Goal: Information Seeking & Learning: Learn about a topic

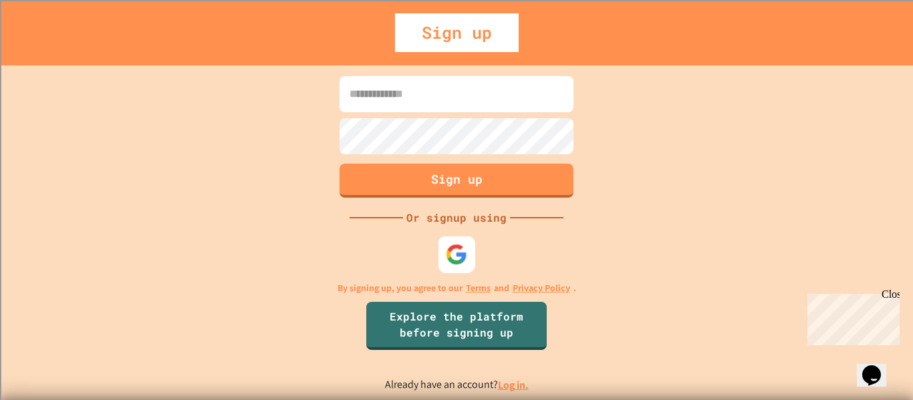
click at [461, 260] on img at bounding box center [457, 254] width 22 height 22
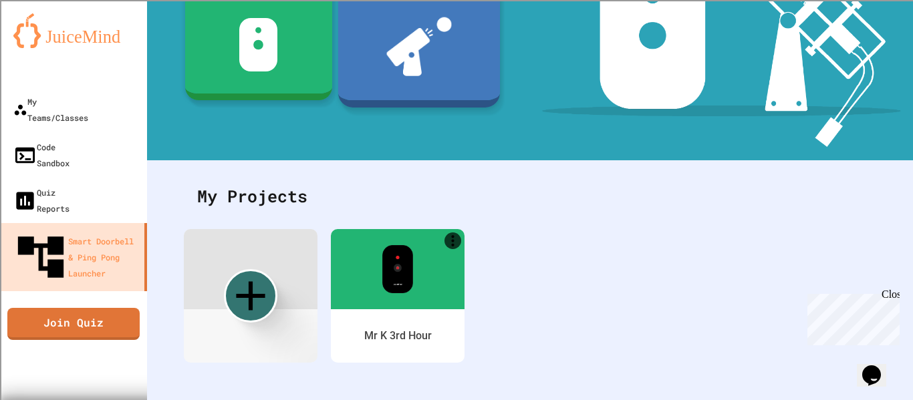
scroll to position [209, 0]
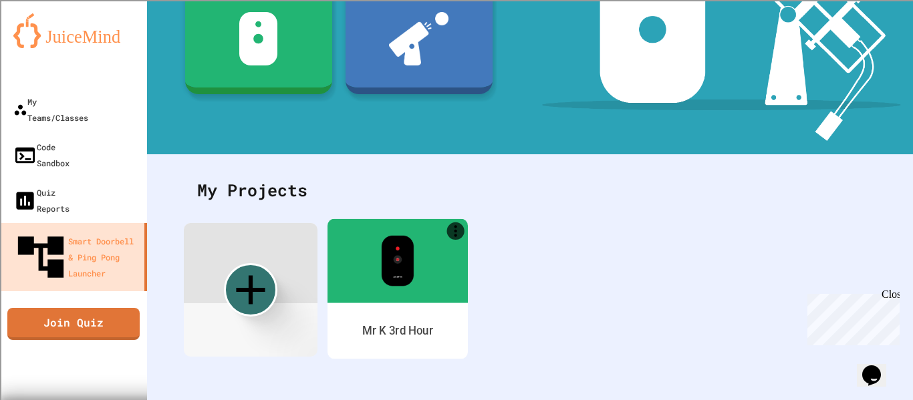
click at [396, 268] on img at bounding box center [397, 260] width 33 height 51
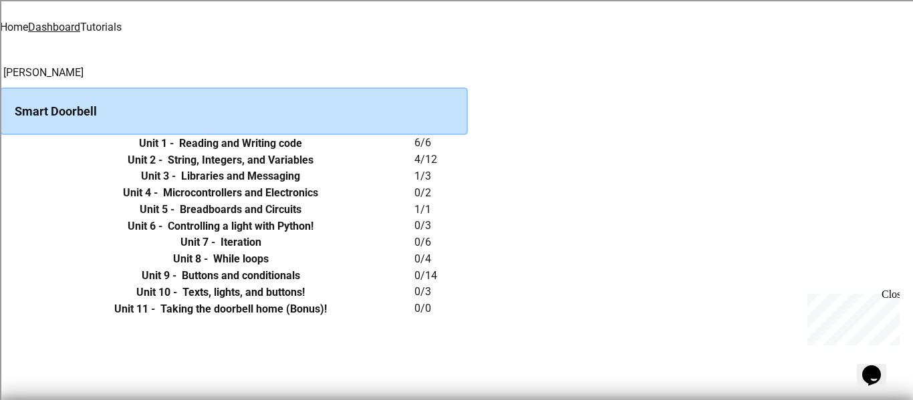
click at [122, 21] on link "Tutorials" at bounding box center [100, 27] width 41 height 13
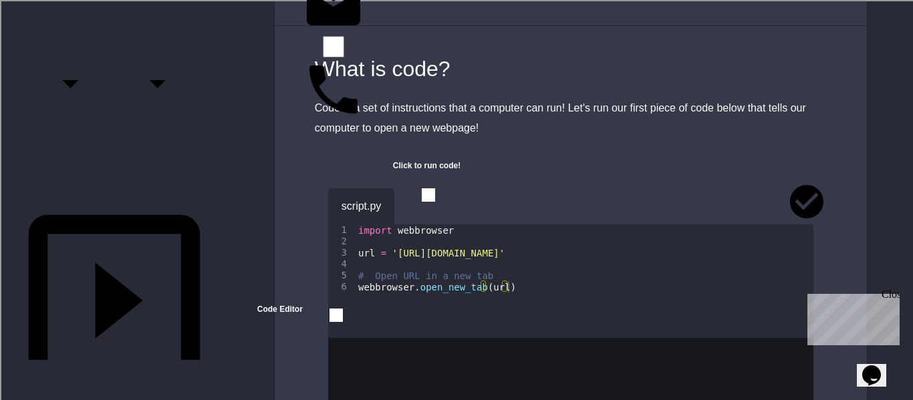
scroll to position [205, 0]
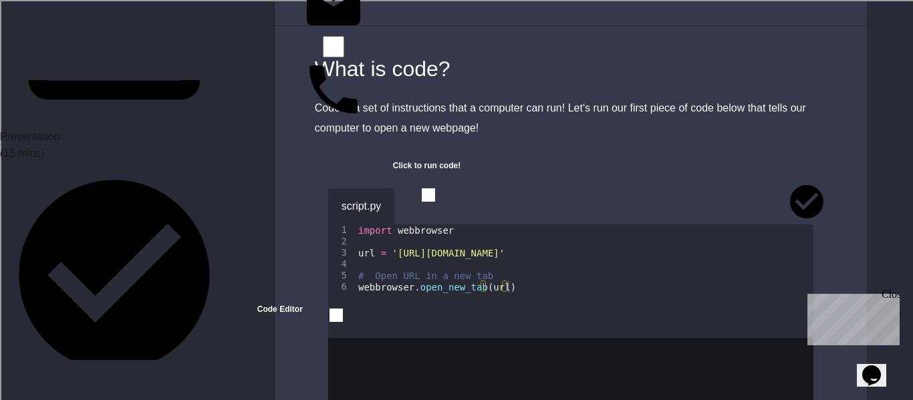
scroll to position [494, 0]
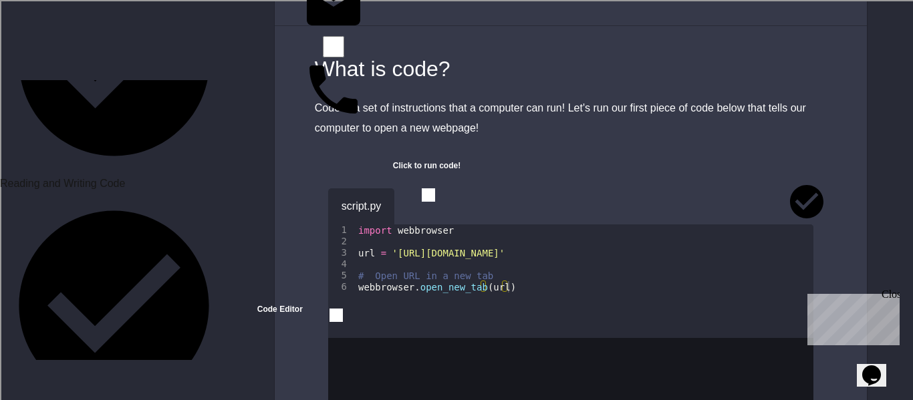
scroll to position [715, 0]
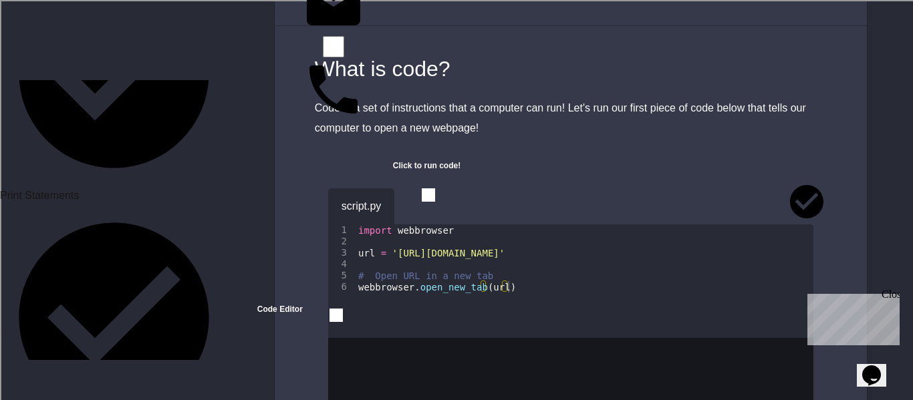
scroll to position [939, 0]
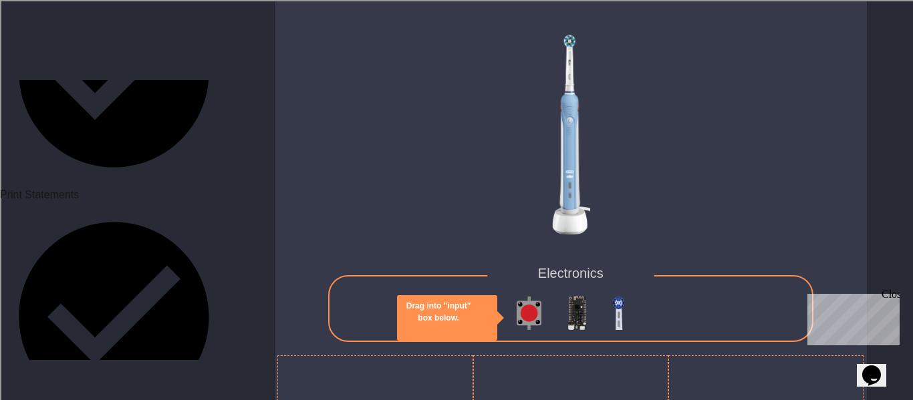
scroll to position [2878, 0]
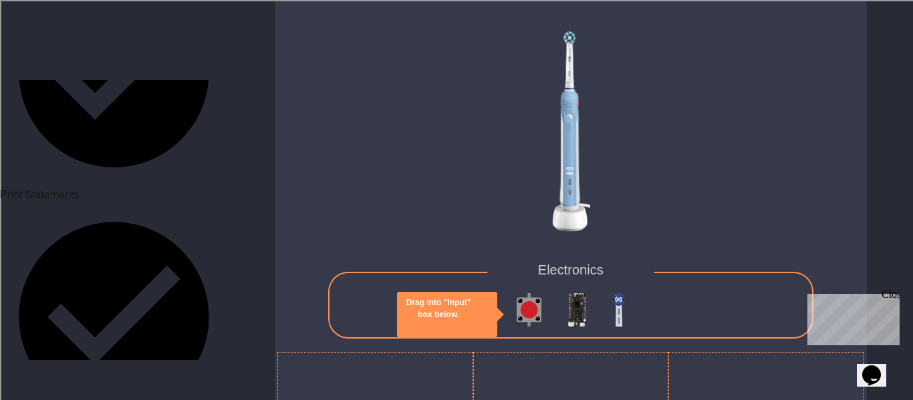
click at [574, 301] on img at bounding box center [576, 309] width 17 height 33
click at [606, 305] on div "Electronics" at bounding box center [570, 305] width 485 height 67
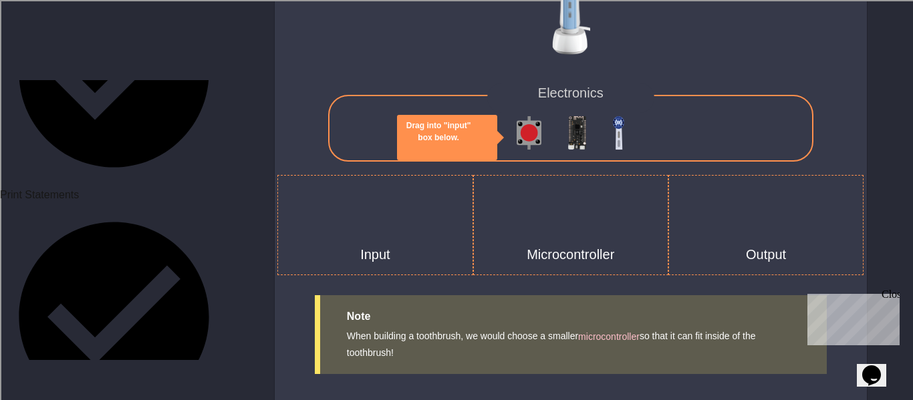
scroll to position [3054, 0]
click at [572, 179] on div "Drag into "input" box below. Electronics Input Microcontroller Output" at bounding box center [571, 38] width 592 height 475
click at [572, 179] on div "Microcontroller" at bounding box center [570, 226] width 195 height 100
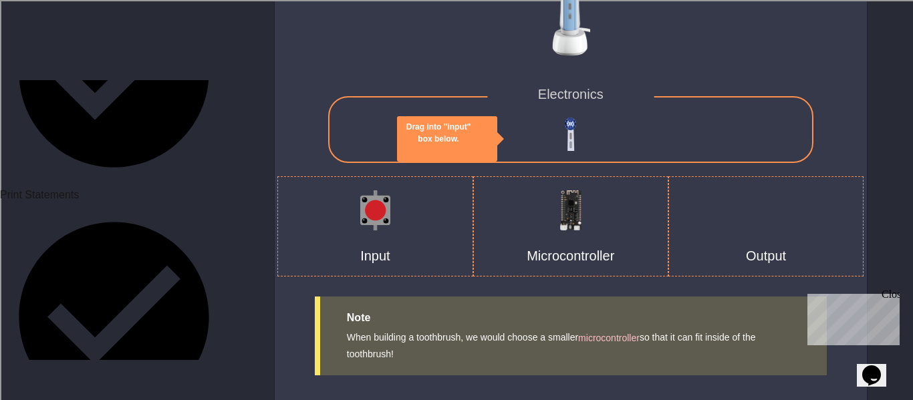
click at [734, 156] on div "Electronics" at bounding box center [570, 129] width 485 height 67
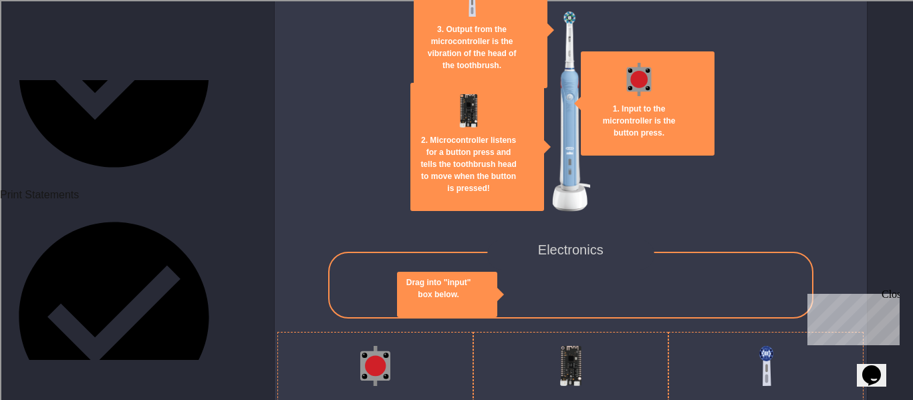
scroll to position [3113, 0]
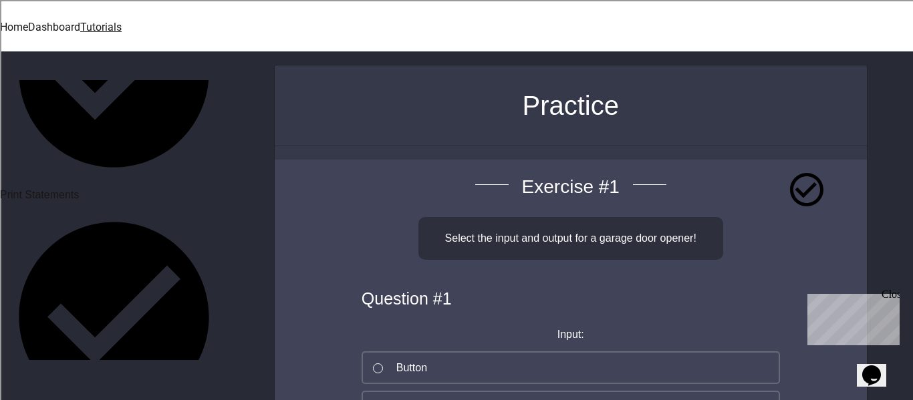
scroll to position [1068, 0]
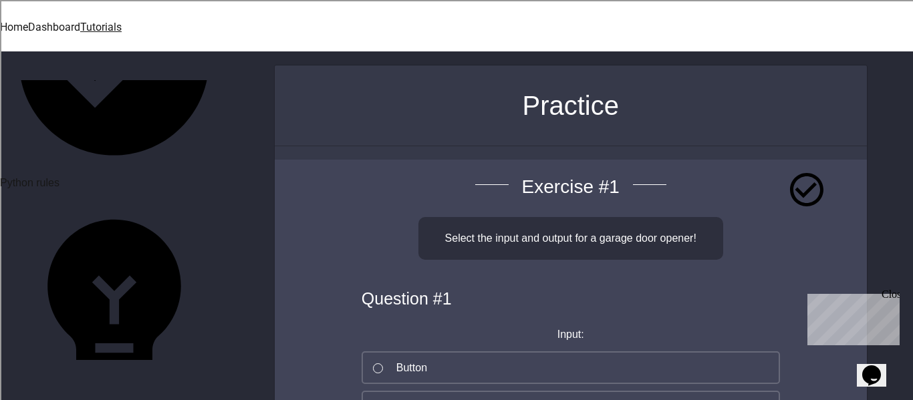
scroll to position [1197, 0]
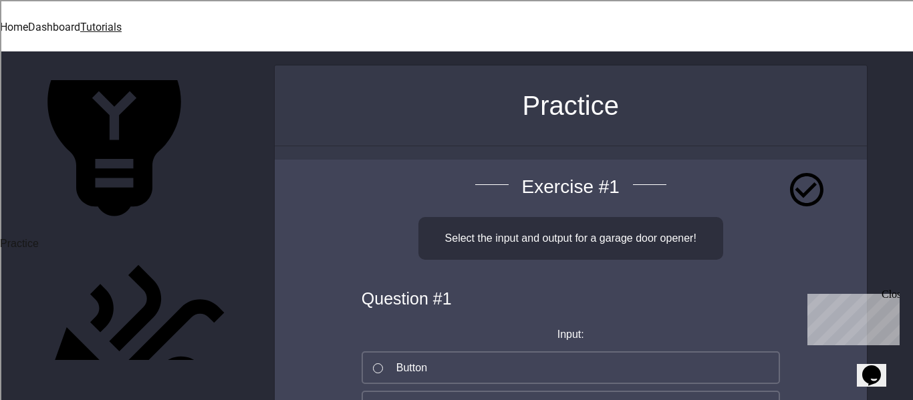
scroll to position [1378, 0]
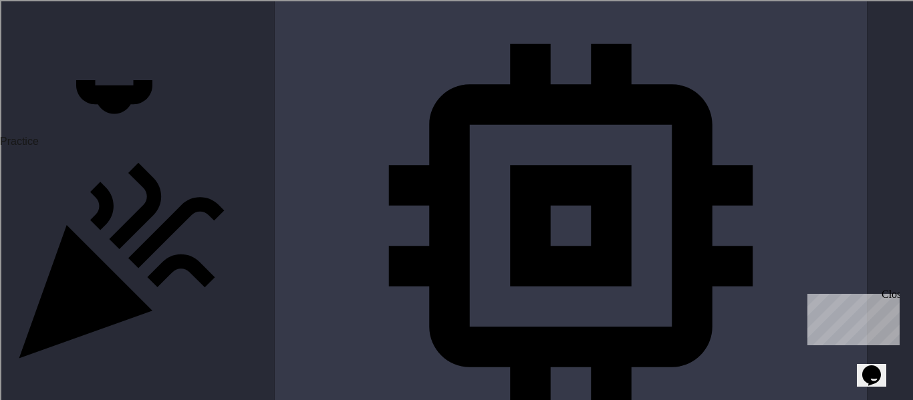
scroll to position [1483, 0]
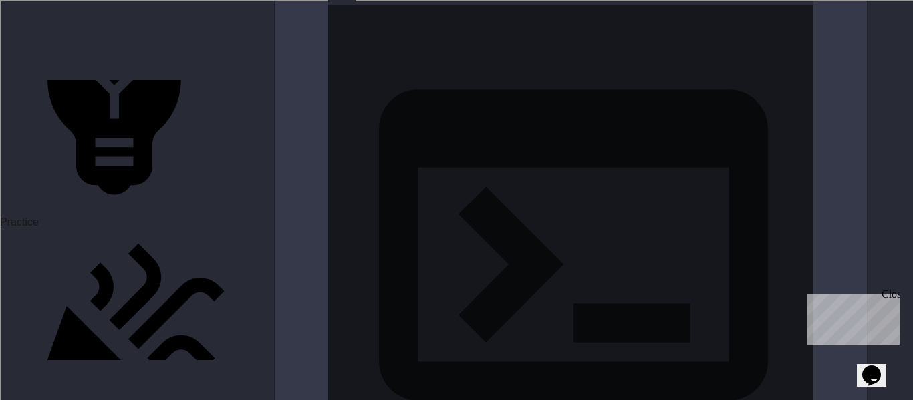
scroll to position [1551, 0]
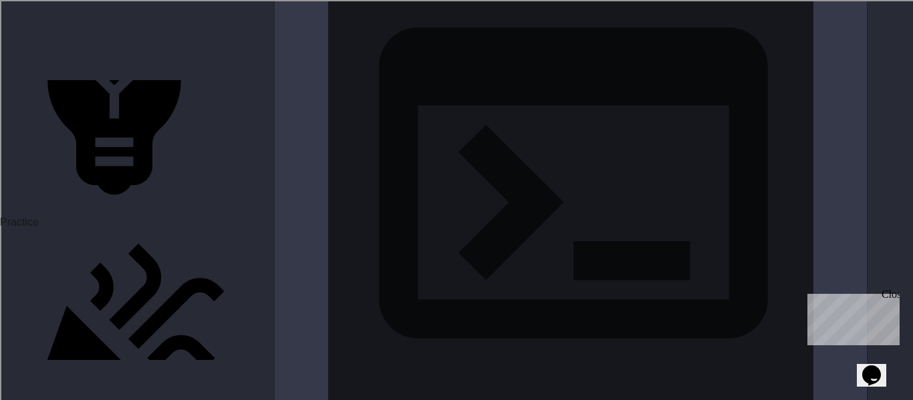
scroll to position [3286, 0]
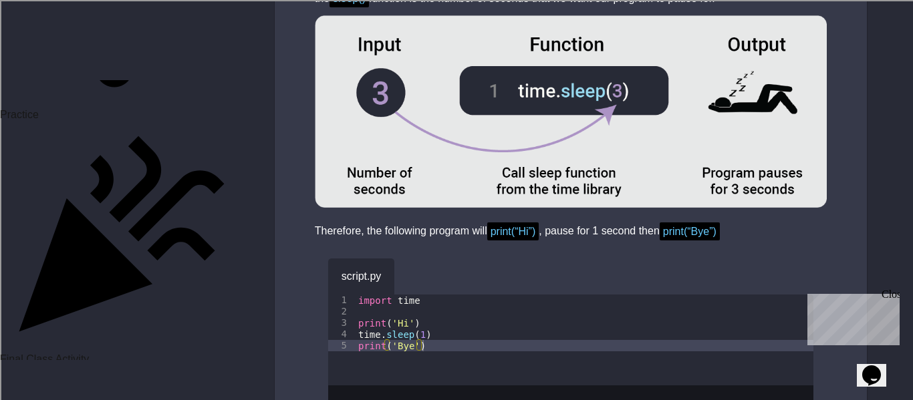
scroll to position [1519, 0]
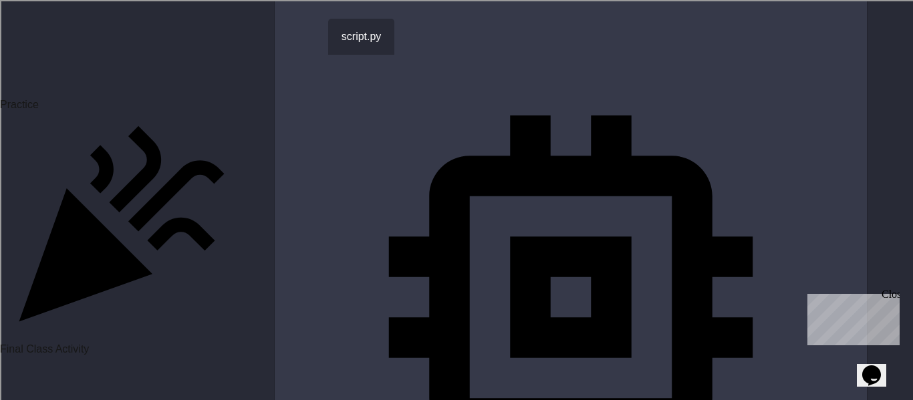
scroll to position [240, 0]
